Goal: Information Seeking & Learning: Learn about a topic

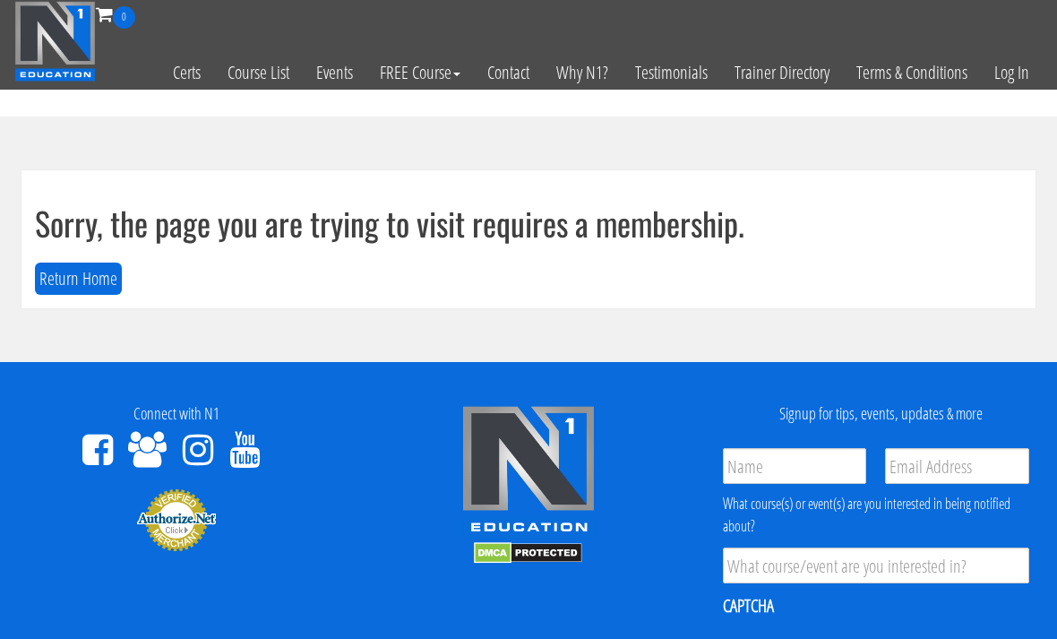
click at [1030, 69] on link "Log In" at bounding box center [1012, 73] width 62 height 88
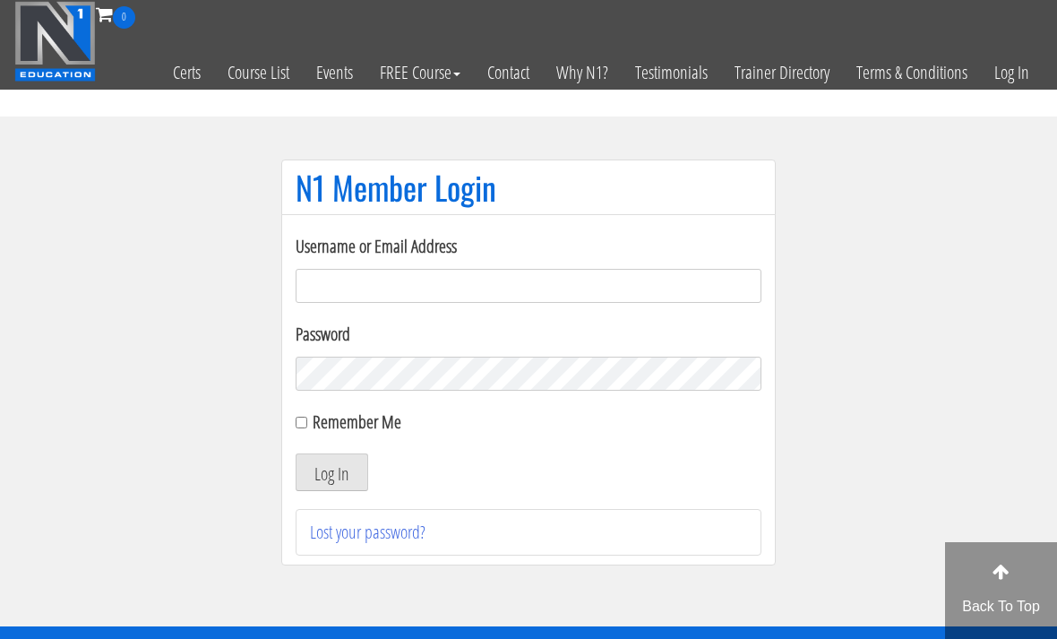
scroll to position [125, 0]
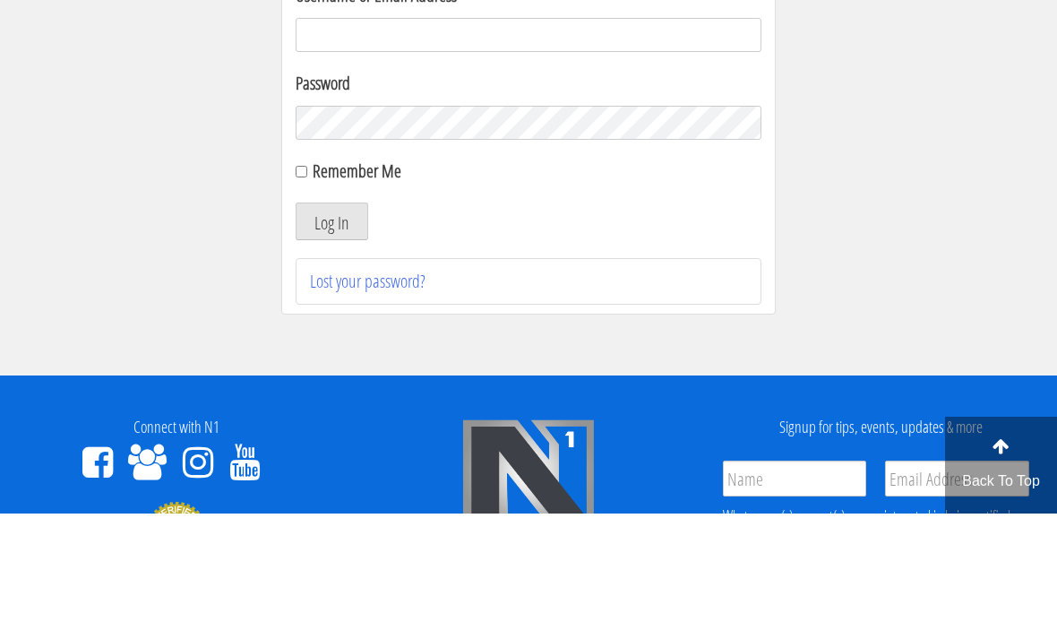
type input "Kedarkokil10@gmail.com"
click at [331, 348] on button "Log In" at bounding box center [332, 347] width 73 height 38
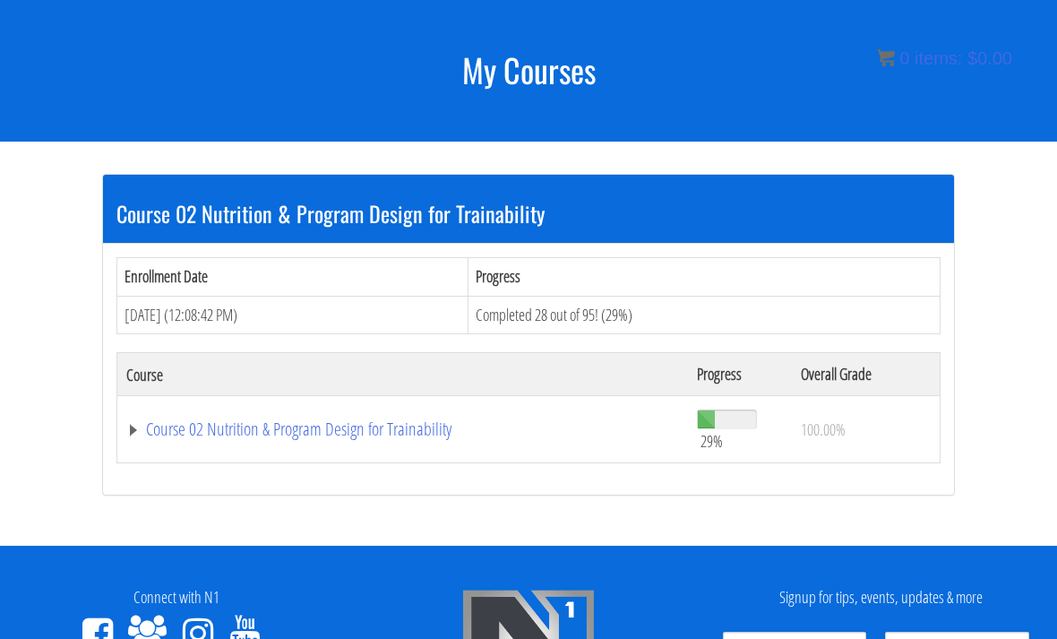
scroll to position [242, 0]
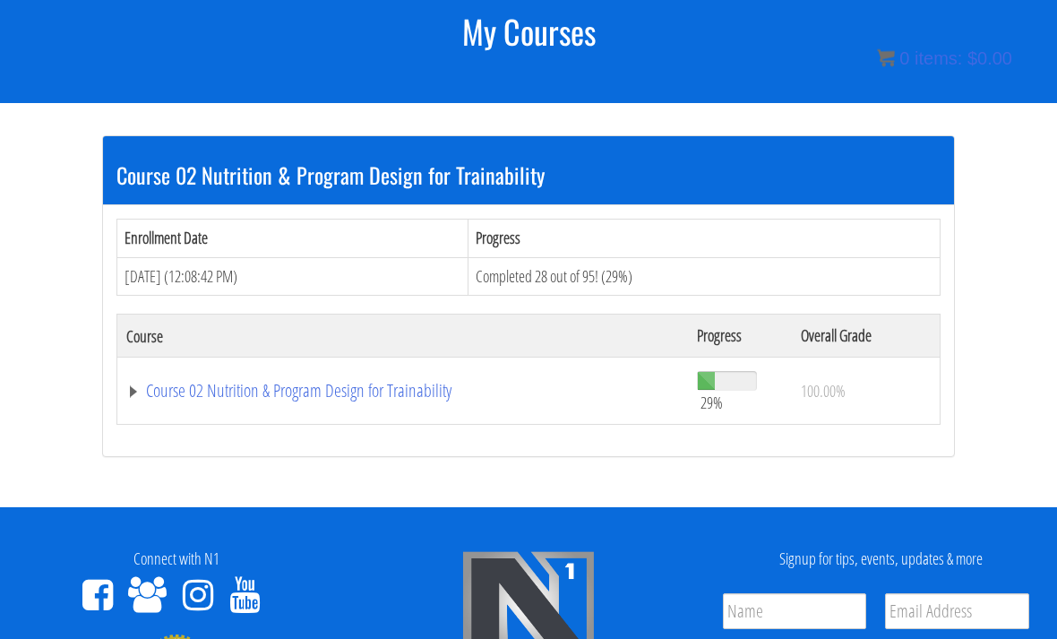
click at [170, 390] on link "Course 02 Nutrition & Program Design for Trainability" at bounding box center [402, 392] width 553 height 18
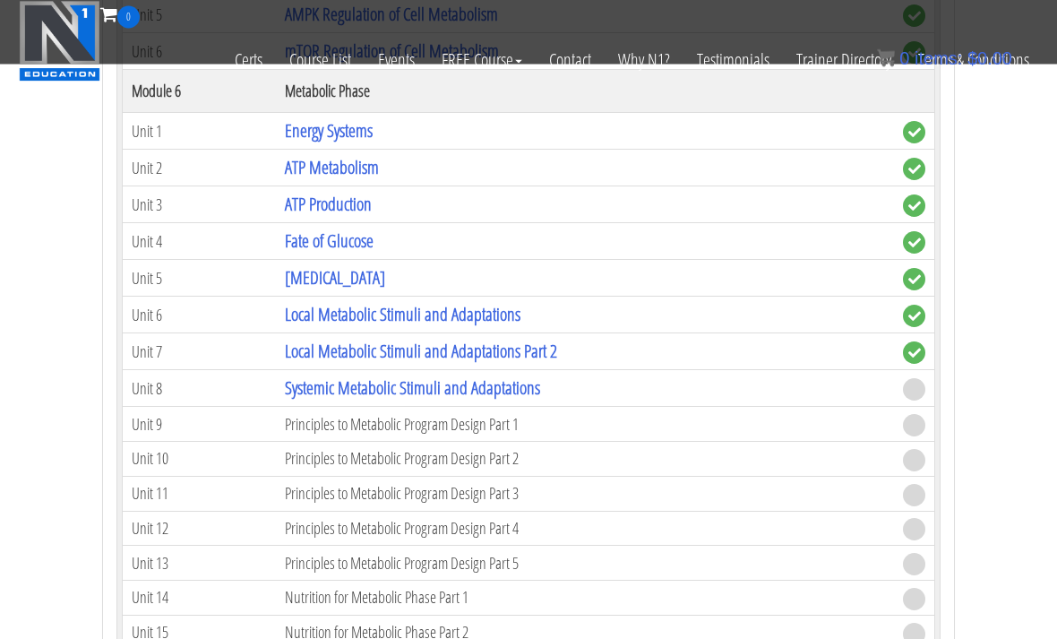
scroll to position [1492, 0]
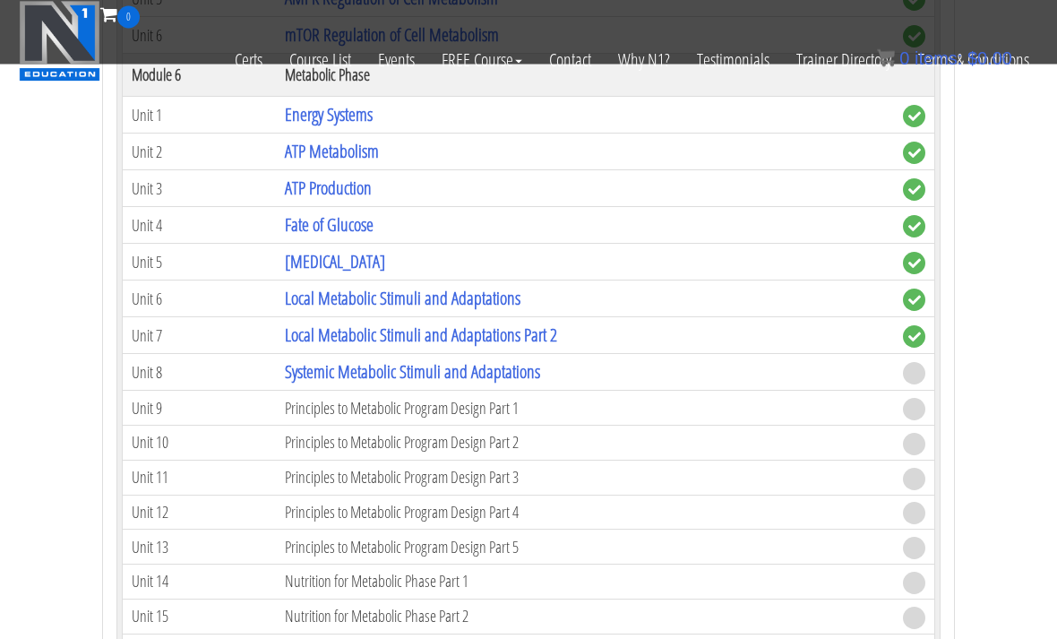
click at [298, 372] on link "Systemic Metabolic Stimuli and Adaptations" at bounding box center [412, 372] width 255 height 24
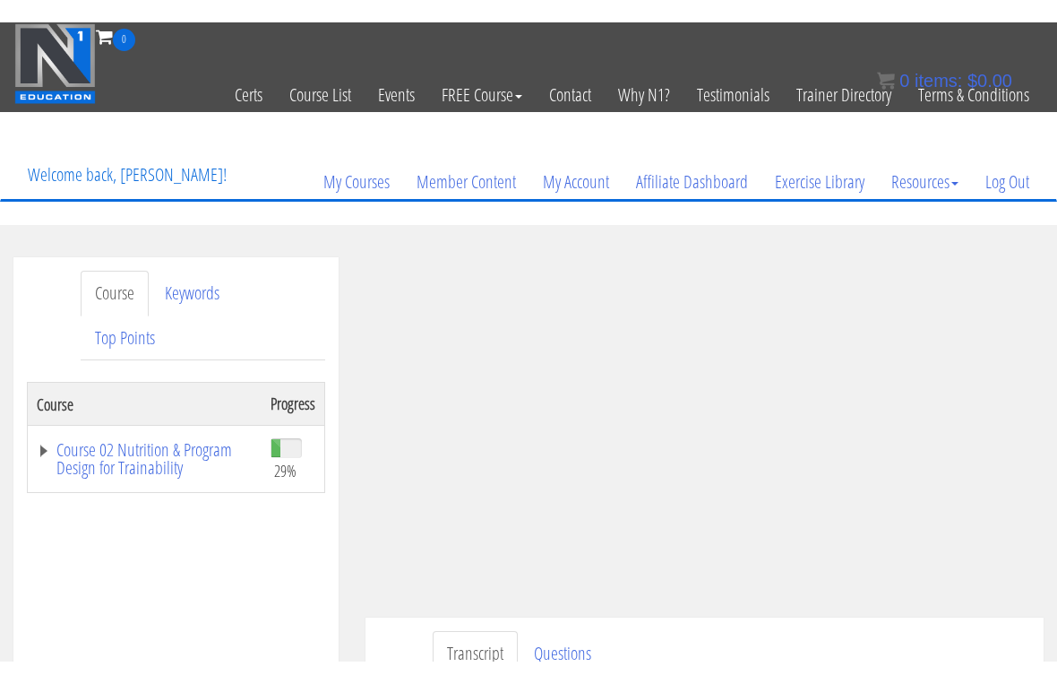
scroll to position [22, 0]
